Goal: Task Accomplishment & Management: Manage account settings

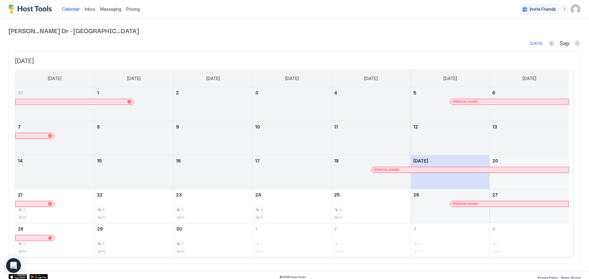
click at [576, 9] on div "Calendar Inbox Messaging Pricing Invite Friends RT" at bounding box center [294, 9] width 589 height 18
click at [574, 9] on img "User profile" at bounding box center [575, 9] width 10 height 10
click at [513, 32] on span "Settings" at bounding box center [515, 35] width 17 height 6
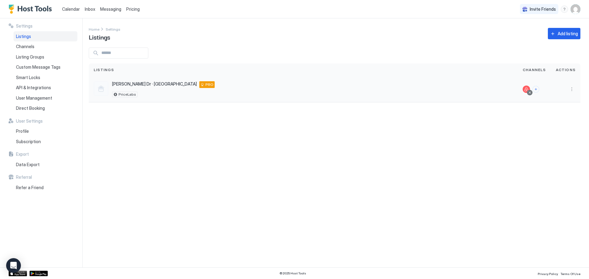
click at [140, 93] on div "PriceLabs" at bounding box center [163, 95] width 102 height 6
click at [131, 95] on span "PriceLabs" at bounding box center [126, 95] width 17 height 0
click at [126, 84] on span "[PERSON_NAME] Dr · [GEOGRAPHIC_DATA]" at bounding box center [154, 84] width 85 height 6
click at [144, 82] on div "[PERSON_NAME] Dr · [PERSON_NAME] [STREET_ADDRESS][PERSON_NAME] PRO" at bounding box center [163, 84] width 102 height 7
click at [205, 83] on span "PRO" at bounding box center [209, 85] width 8 height 6
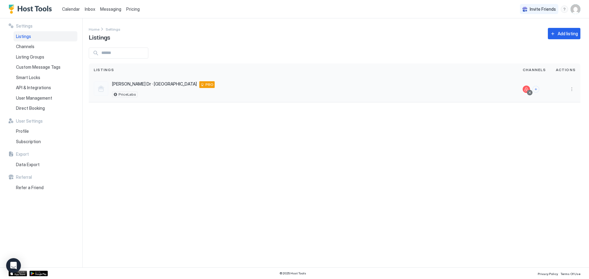
click at [118, 83] on span "[PERSON_NAME] Dr · [GEOGRAPHIC_DATA]" at bounding box center [154, 84] width 85 height 6
click at [99, 87] on div at bounding box center [101, 88] width 15 height 15
click at [33, 48] on span "Channels" at bounding box center [25, 47] width 18 height 6
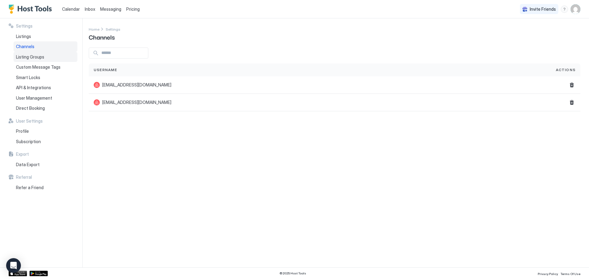
click at [33, 55] on span "Listing Groups" at bounding box center [30, 57] width 28 height 6
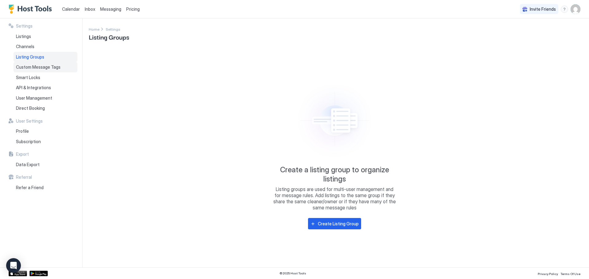
click at [35, 68] on span "Custom Message Tags" at bounding box center [38, 67] width 44 height 6
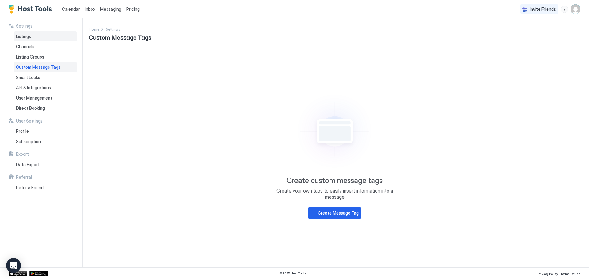
click at [26, 35] on span "Listings" at bounding box center [23, 37] width 15 height 6
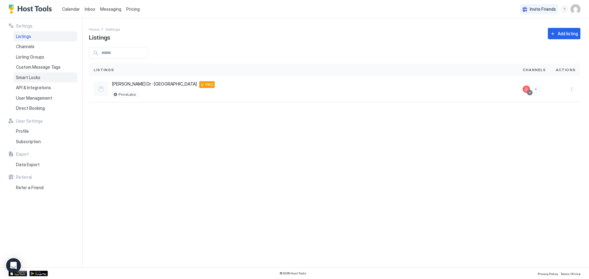
click at [33, 79] on span "Smart Locks" at bounding box center [28, 78] width 24 height 6
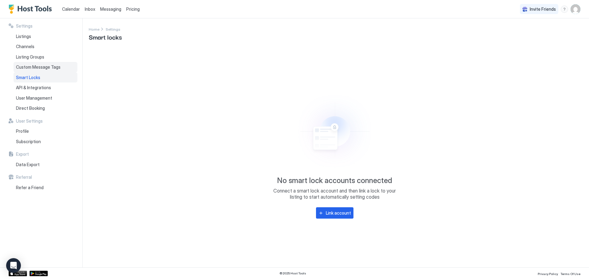
click at [40, 64] on div "Custom Message Tags" at bounding box center [46, 67] width 64 height 10
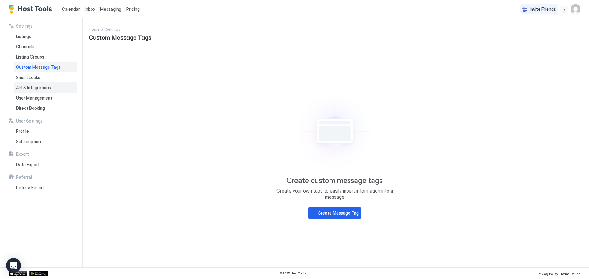
click at [35, 92] on div "API & Integrations" at bounding box center [46, 88] width 64 height 10
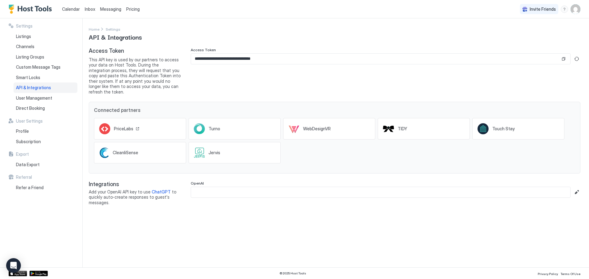
click at [154, 125] on div "PriceLabs" at bounding box center [140, 128] width 92 height 21
click at [28, 107] on span "Direct Booking" at bounding box center [30, 109] width 29 height 6
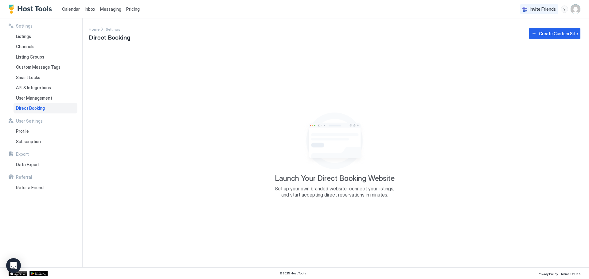
click at [536, 38] on button "Create Custom Site" at bounding box center [554, 33] width 51 height 11
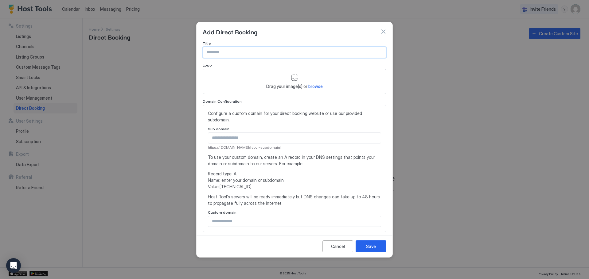
click at [242, 56] on input "Input Field" at bounding box center [294, 52] width 183 height 10
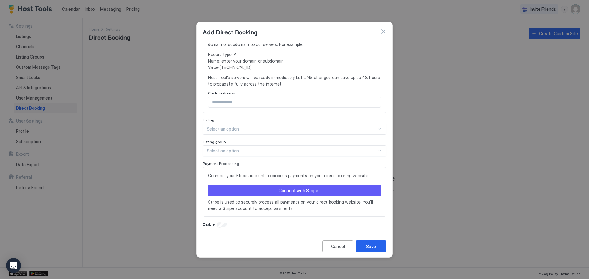
scroll to position [121, 0]
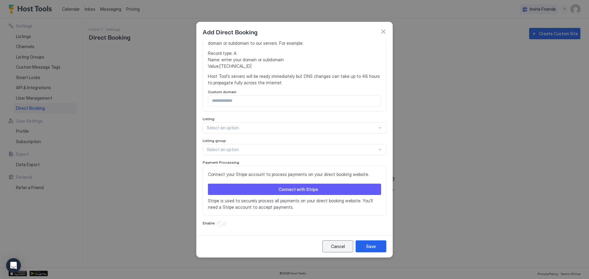
click at [342, 243] on div "Cancel" at bounding box center [338, 246] width 14 height 6
